Goal: Find specific page/section: Find specific page/section

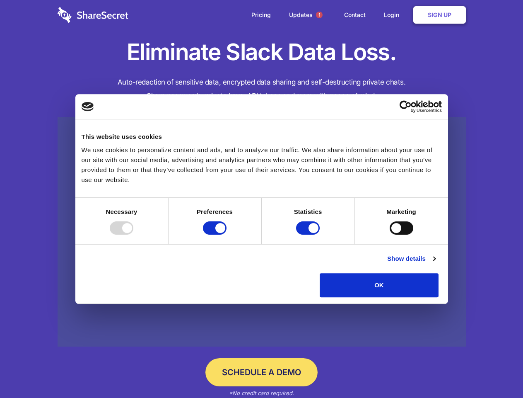
click at [133, 234] on div at bounding box center [122, 227] width 24 height 13
click at [226, 234] on input "Preferences" at bounding box center [215, 227] width 24 height 13
checkbox input "false"
click at [309, 234] on input "Statistics" at bounding box center [308, 227] width 24 height 13
checkbox input "false"
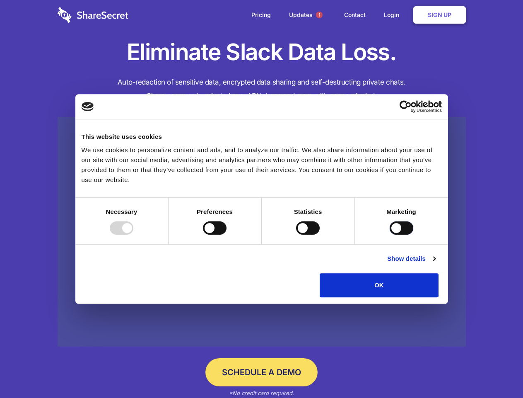
click at [390, 234] on input "Marketing" at bounding box center [402, 227] width 24 height 13
checkbox input "true"
click at [435, 263] on link "Show details" at bounding box center [411, 258] width 48 height 10
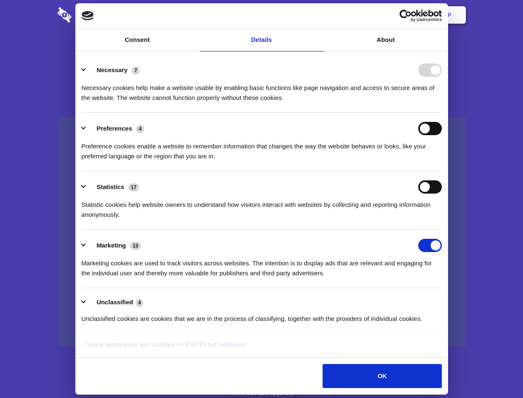
click at [442, 113] on li "Necessary 7 Necessary cookies help make a website usable by enabling basic func…" at bounding box center [262, 83] width 360 height 58
click at [319, 15] on span "1" at bounding box center [319, 15] width 7 height 7
